Goal: Find specific page/section

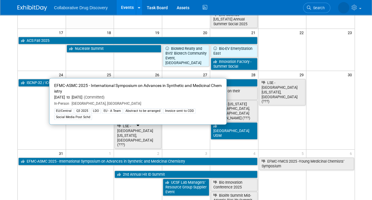
scroll to position [241, 0]
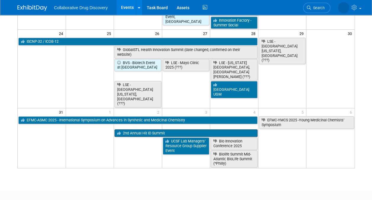
click at [172, 129] on link "2nd Annual Hit ID Summit" at bounding box center [186, 133] width 143 height 8
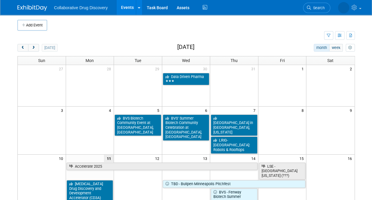
scroll to position [0, 0]
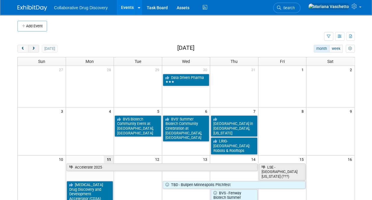
click at [33, 48] on span "next" at bounding box center [33, 49] width 4 height 4
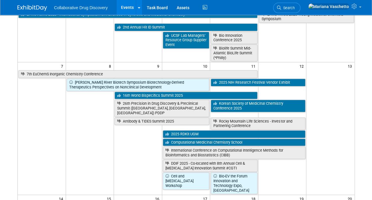
scroll to position [63, 0]
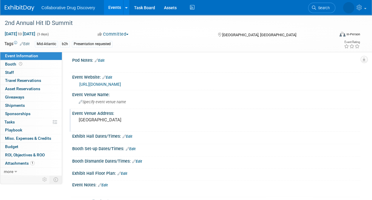
scroll to position [4, 0]
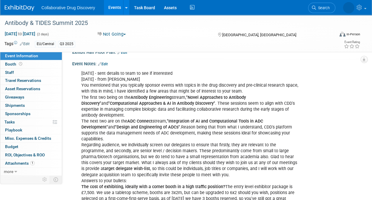
scroll to position [129, 0]
